Goal: Task Accomplishment & Management: Use online tool/utility

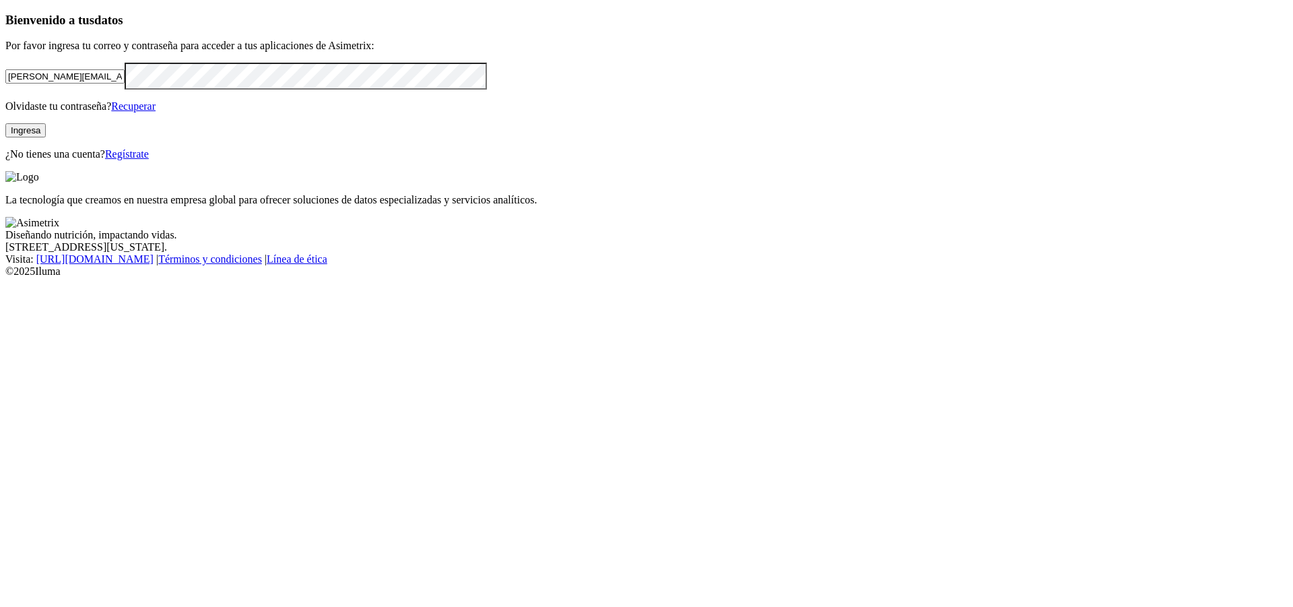
click at [46, 137] on button "Ingresa" at bounding box center [25, 130] width 40 height 14
